Goal: Information Seeking & Learning: Learn about a topic

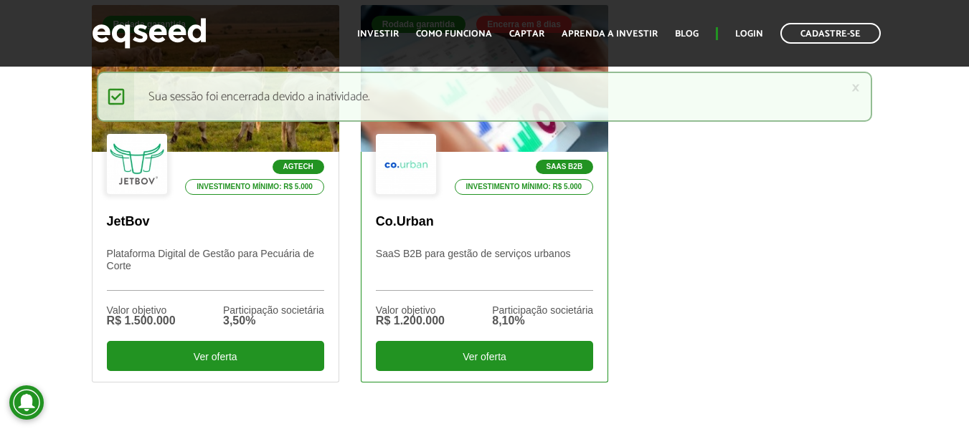
scroll to position [502, 0]
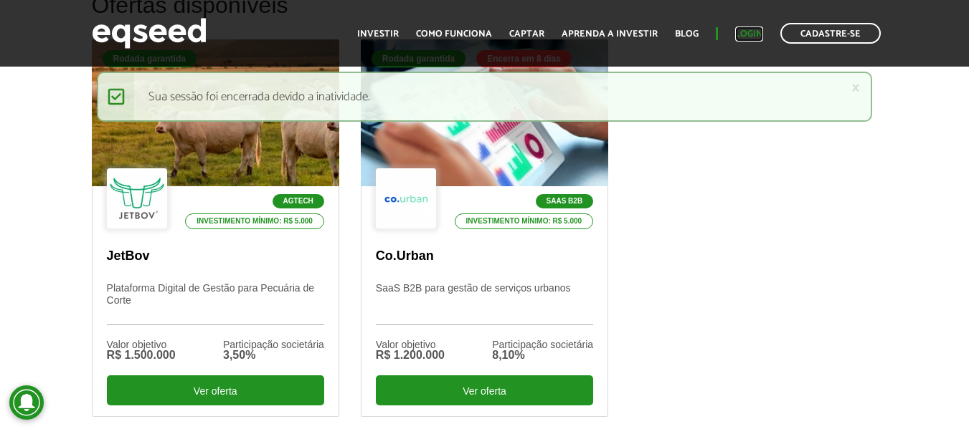
click at [753, 29] on link "Login" at bounding box center [749, 33] width 28 height 9
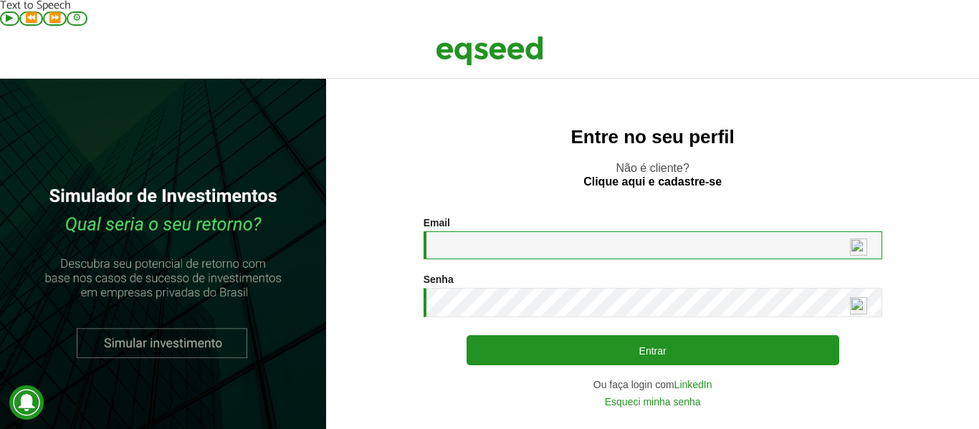
click at [452, 232] on input "Email *" at bounding box center [653, 246] width 459 height 28
type input "**********"
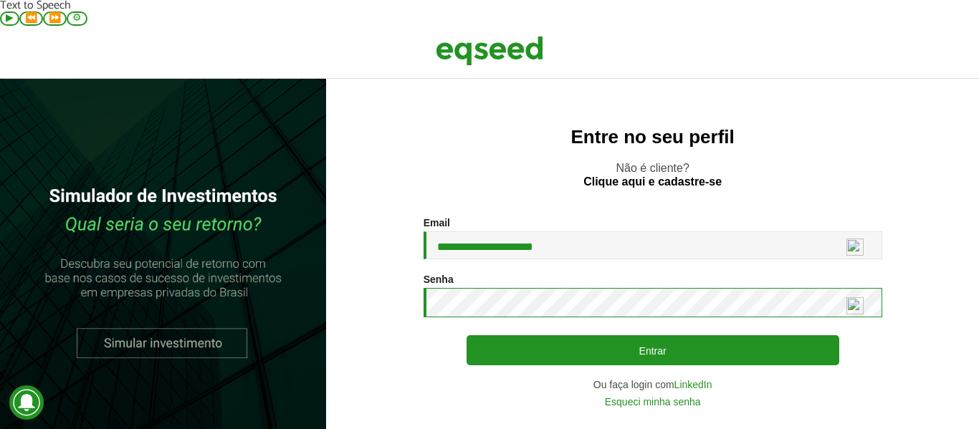
click at [467, 336] on button "Entrar" at bounding box center [653, 351] width 373 height 30
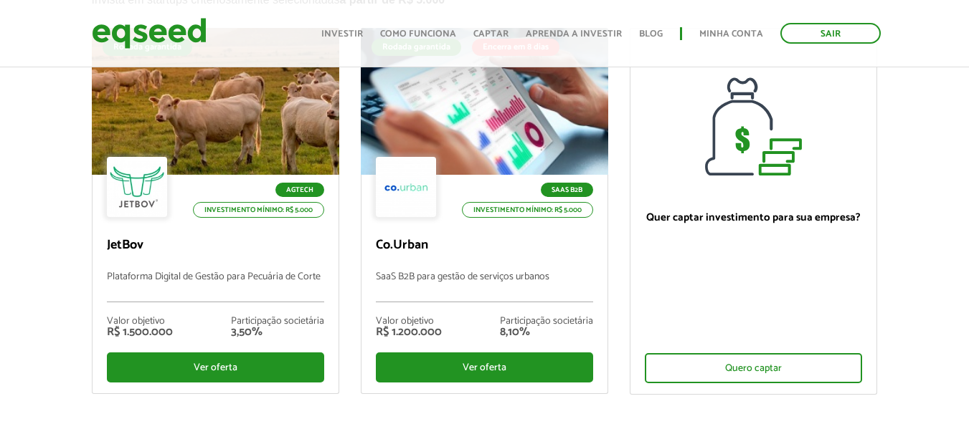
scroll to position [72, 0]
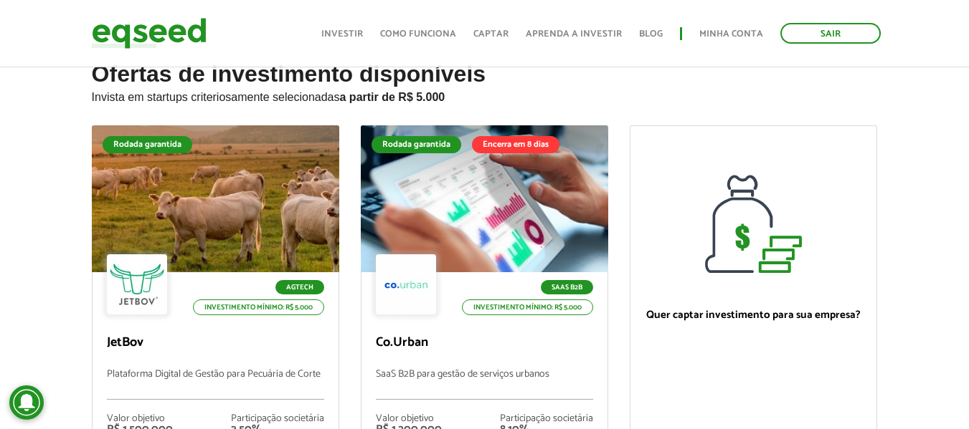
click at [49, 182] on div "Ofertas de investimento disponíveis Invista em startups criteriosamente selecio…" at bounding box center [484, 323] width 969 height 523
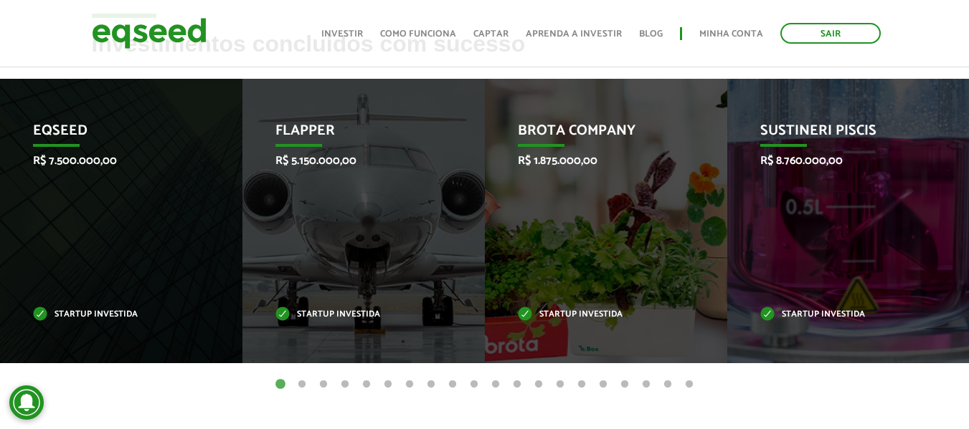
scroll to position [586, 0]
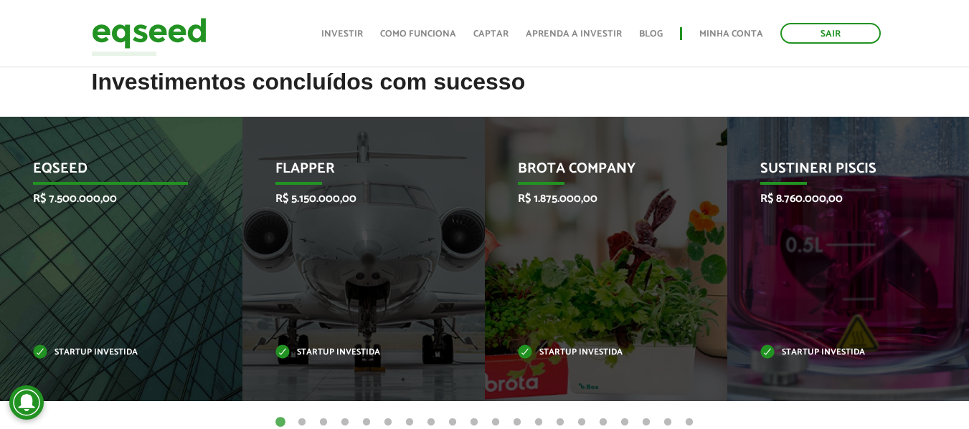
click at [161, 228] on div "EqSeed R$ 7.500.000,00 Startup investida" at bounding box center [110, 259] width 221 height 285
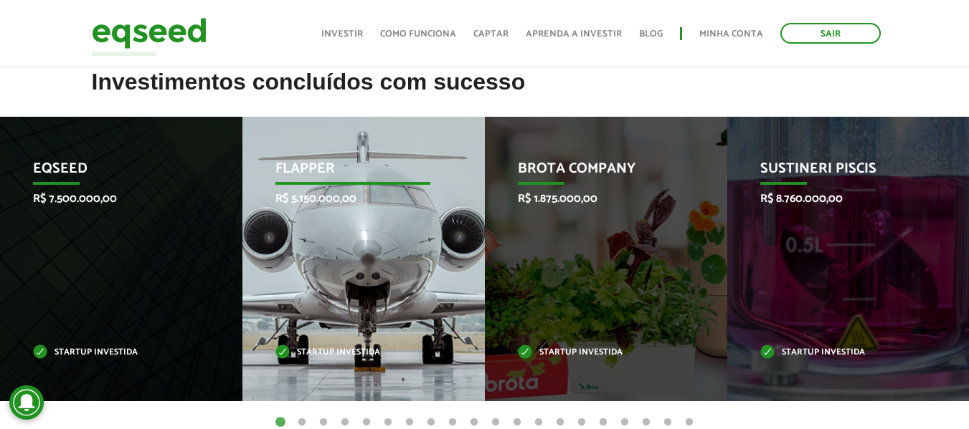
click at [297, 319] on div "Flapper R$ 5.150.000,00 Startup investida" at bounding box center [352, 259] width 221 height 285
click at [328, 192] on p "R$ 5.150.000,00" at bounding box center [352, 199] width 155 height 14
click at [307, 161] on p "Flapper" at bounding box center [352, 173] width 155 height 24
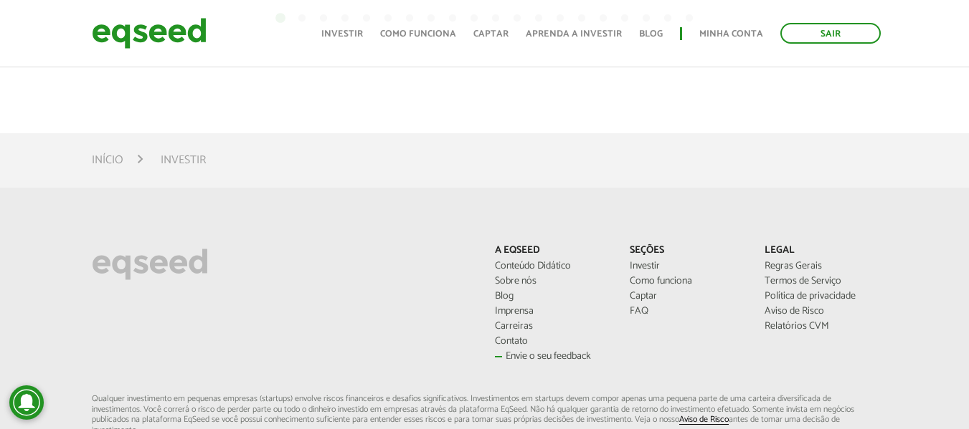
scroll to position [1017, 0]
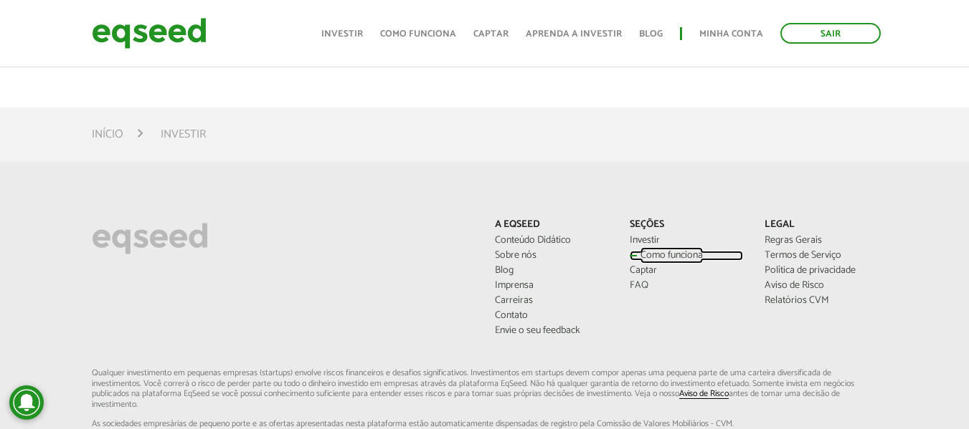
click at [644, 251] on link "Como funciona" at bounding box center [685, 256] width 113 height 10
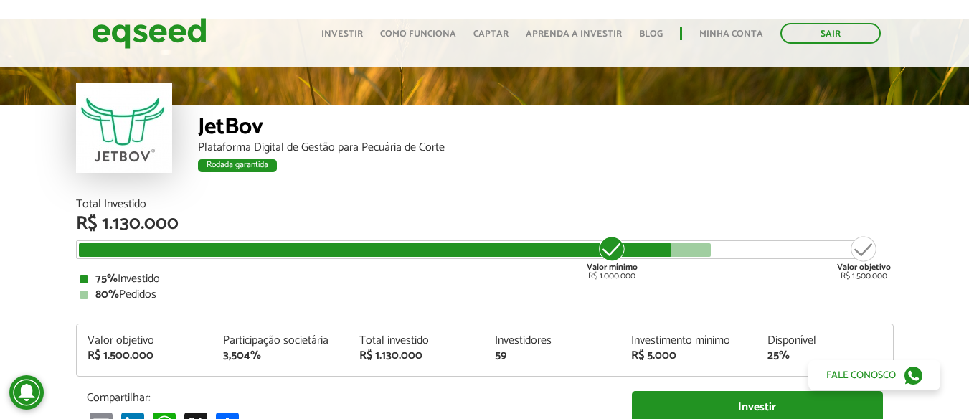
scroll to position [54, 0]
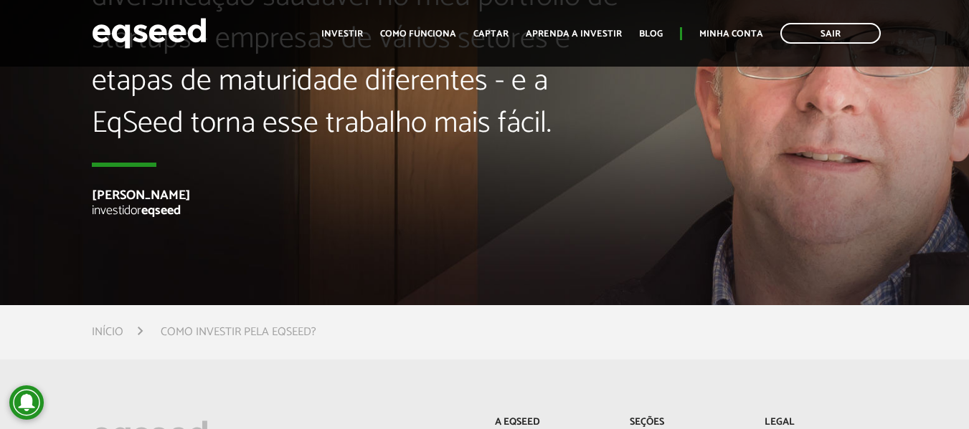
scroll to position [3656, 0]
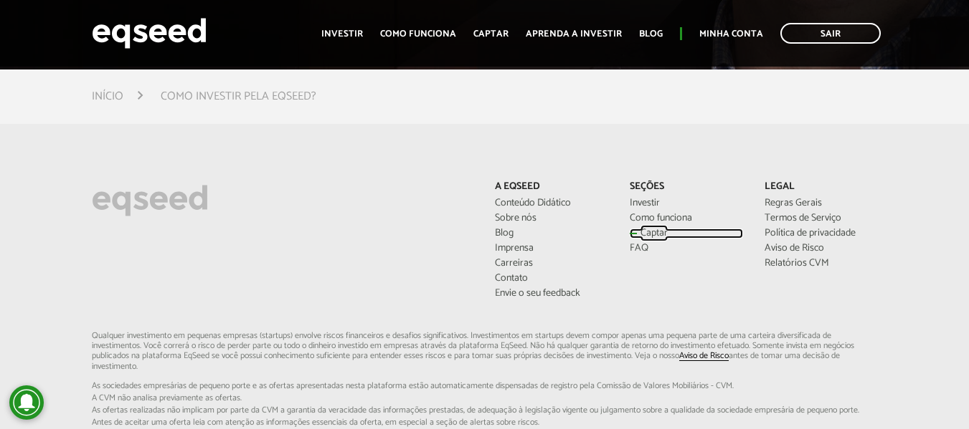
click at [647, 229] on link "Captar" at bounding box center [685, 234] width 113 height 10
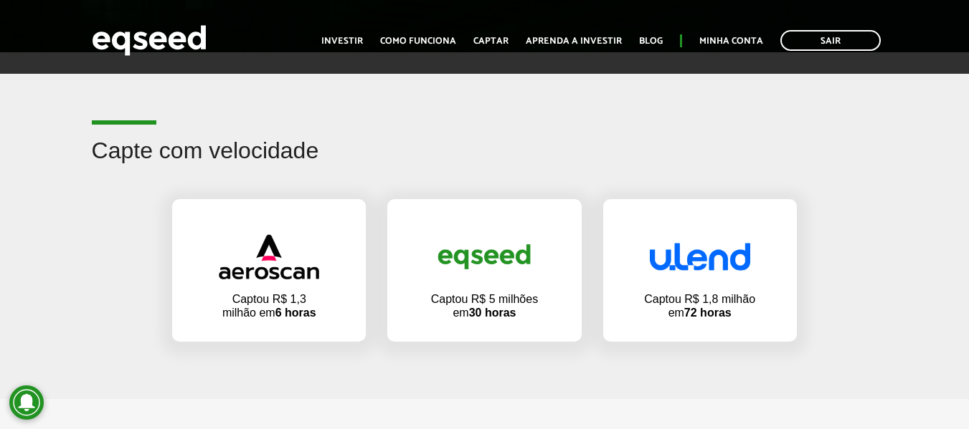
scroll to position [897, 0]
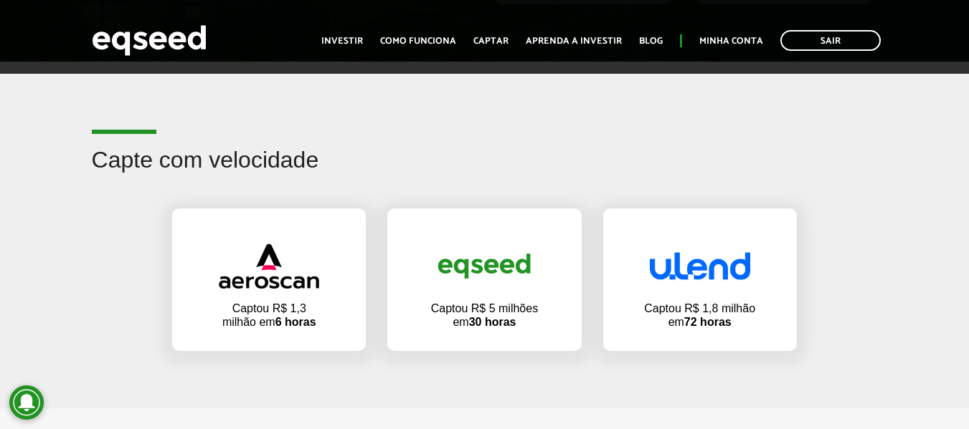
click at [918, 243] on div "Captou R$ 1,3 milhão em 6 horas Captou R$ 5 milhões em 30 horas Captou R$ 1,8 m…" at bounding box center [484, 279] width 969 height 171
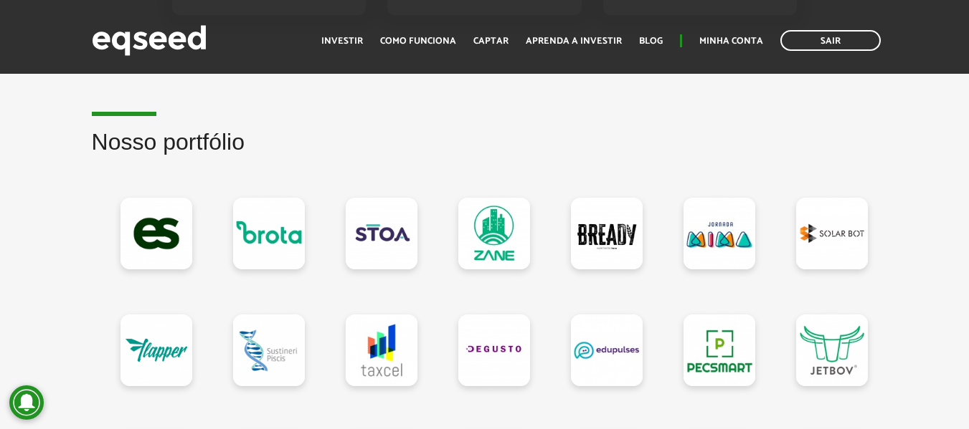
scroll to position [1327, 0]
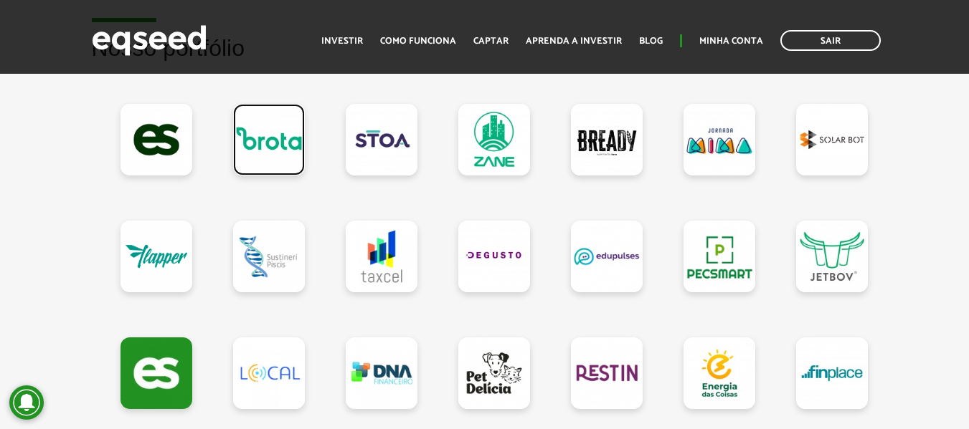
click at [277, 127] on link at bounding box center [269, 140] width 72 height 72
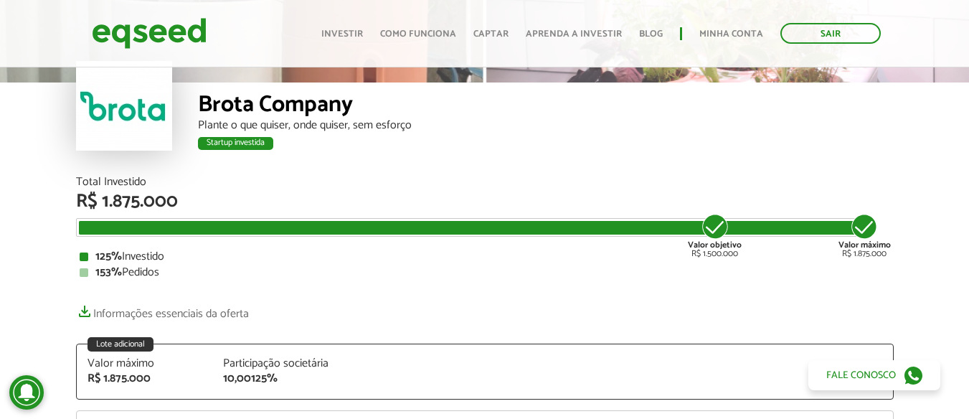
scroll to position [100, 0]
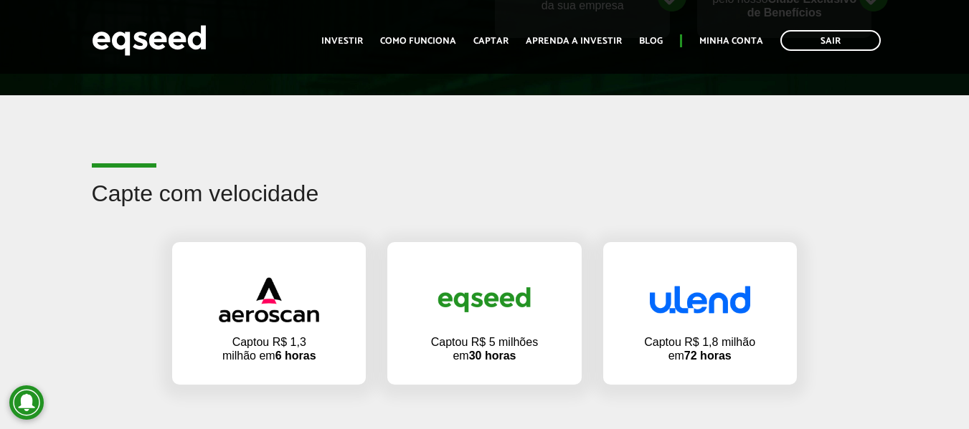
scroll to position [717, 0]
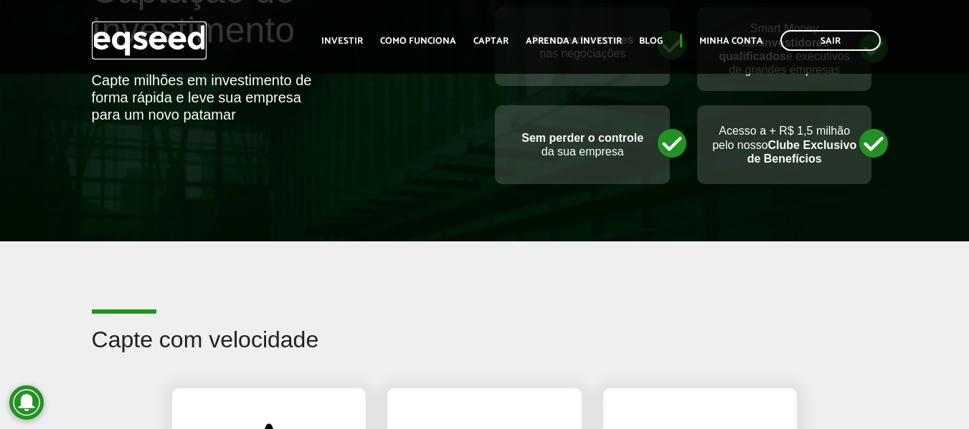
click at [151, 39] on img at bounding box center [149, 41] width 115 height 38
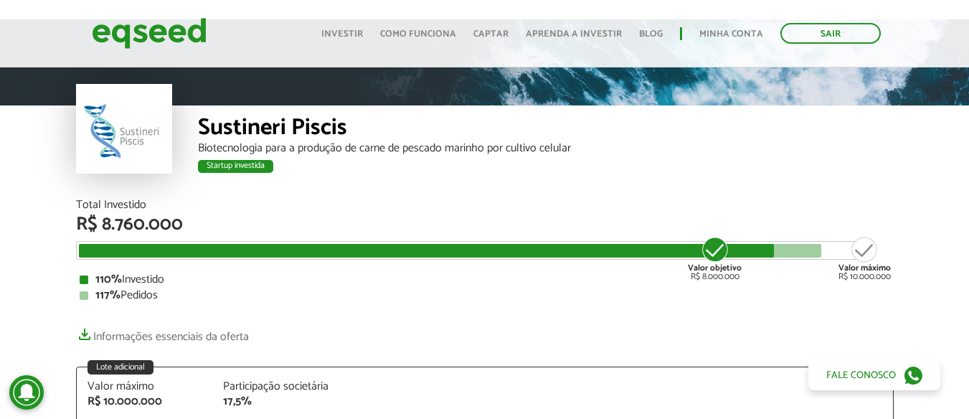
scroll to position [57, 0]
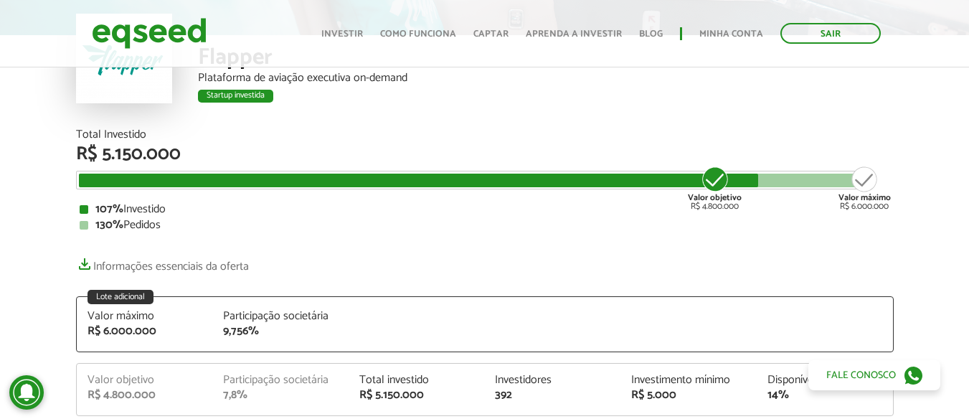
scroll to position [115, 0]
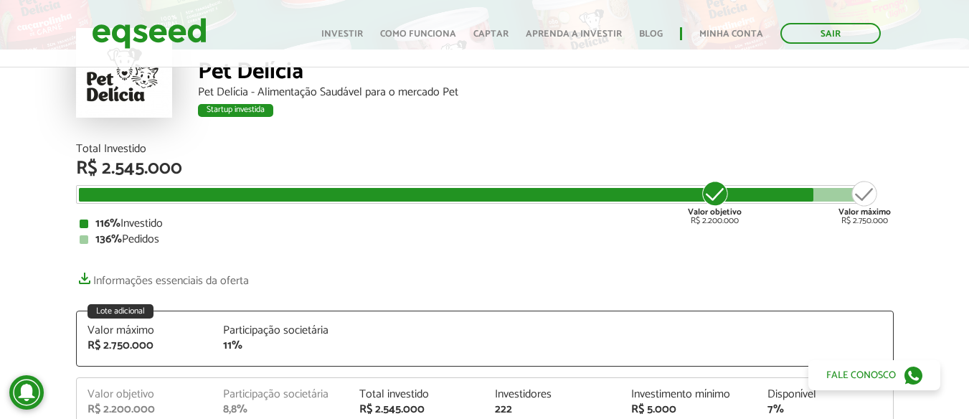
scroll to position [143, 0]
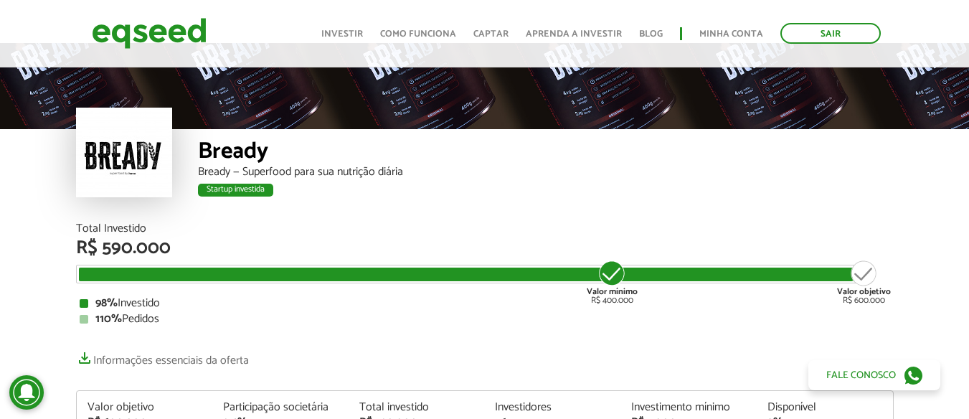
scroll to position [72, 0]
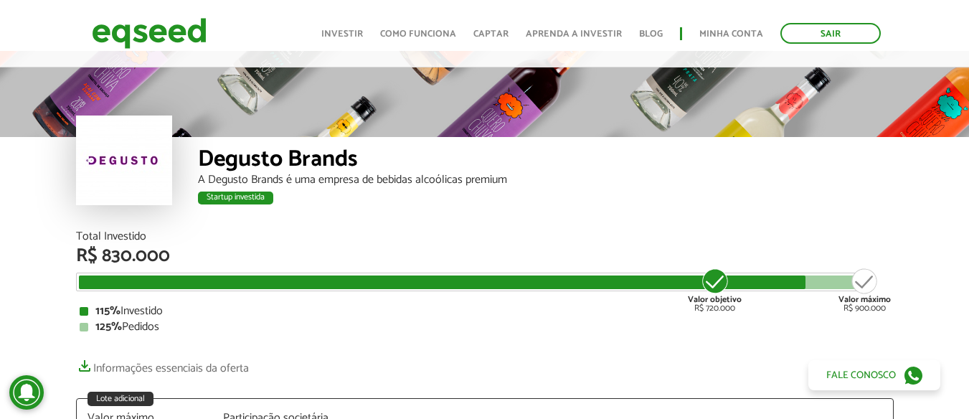
scroll to position [72, 0]
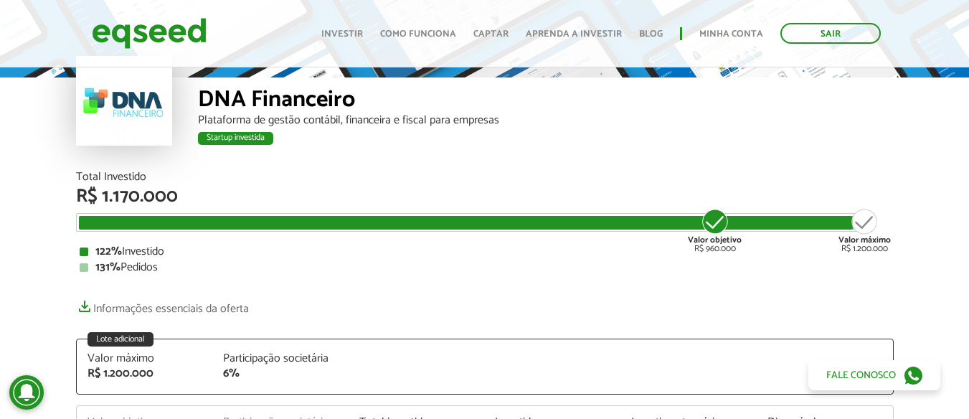
scroll to position [143, 0]
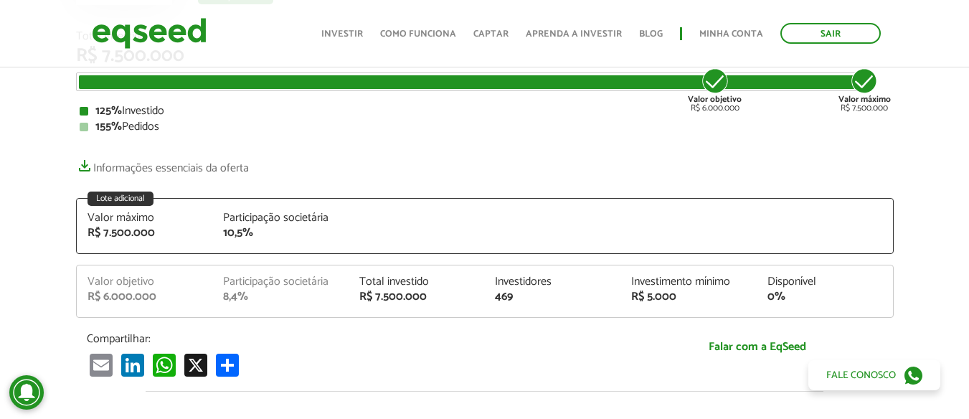
scroll to position [72, 0]
